Goal: Transaction & Acquisition: Purchase product/service

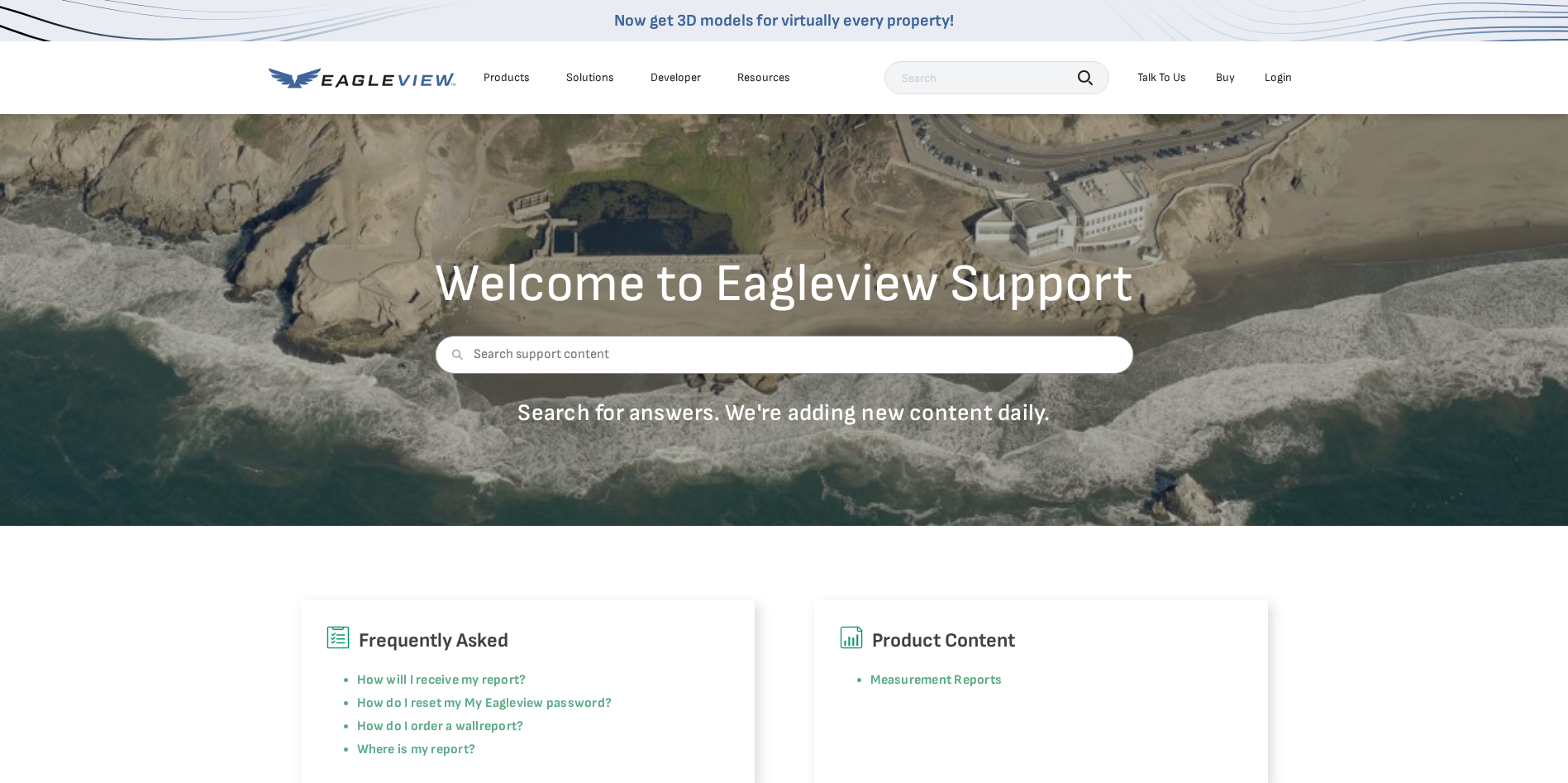
click at [1275, 76] on div "Login" at bounding box center [1279, 78] width 28 height 15
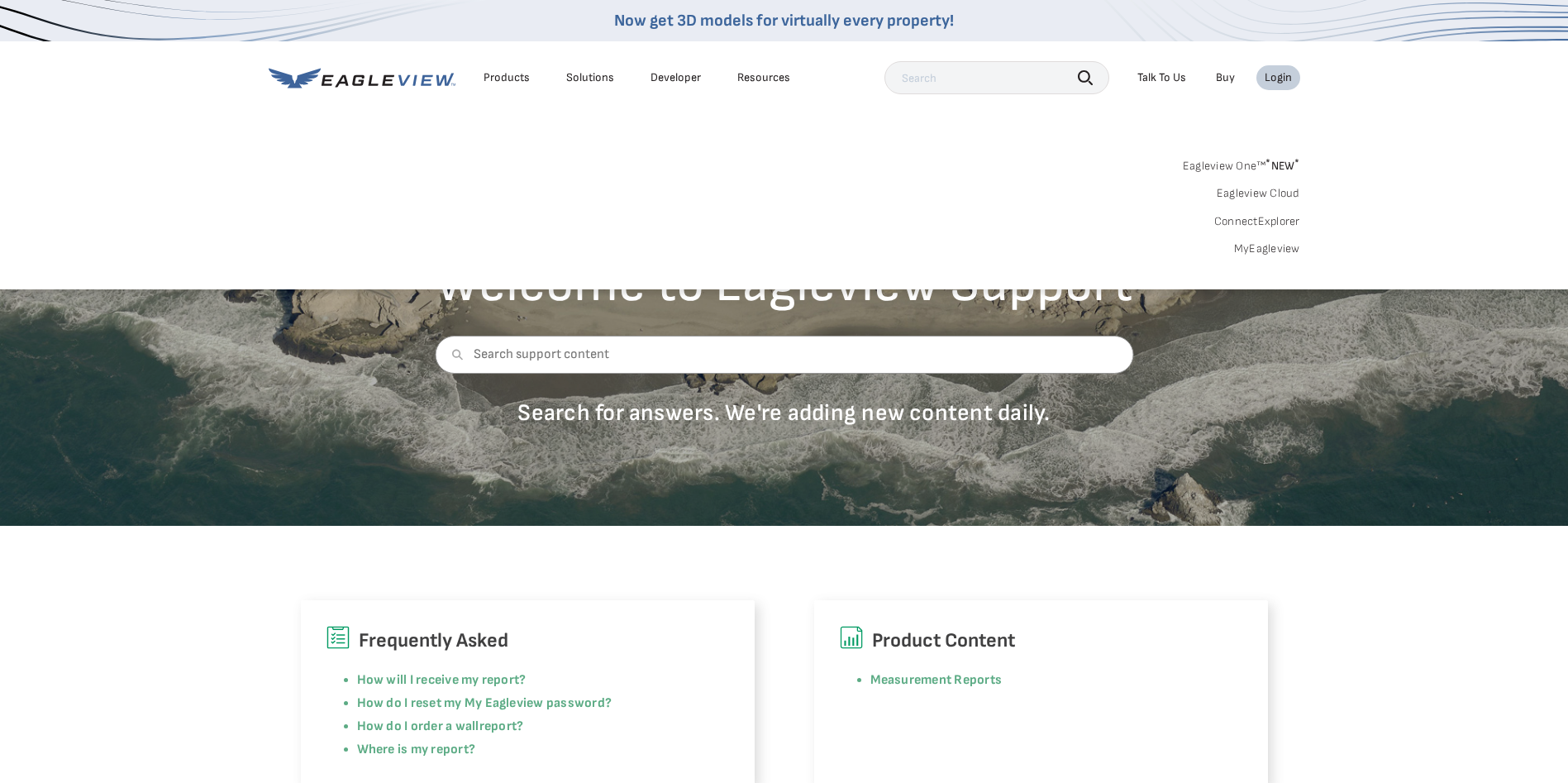
click at [1267, 249] on link "MyEagleview" at bounding box center [1267, 249] width 66 height 15
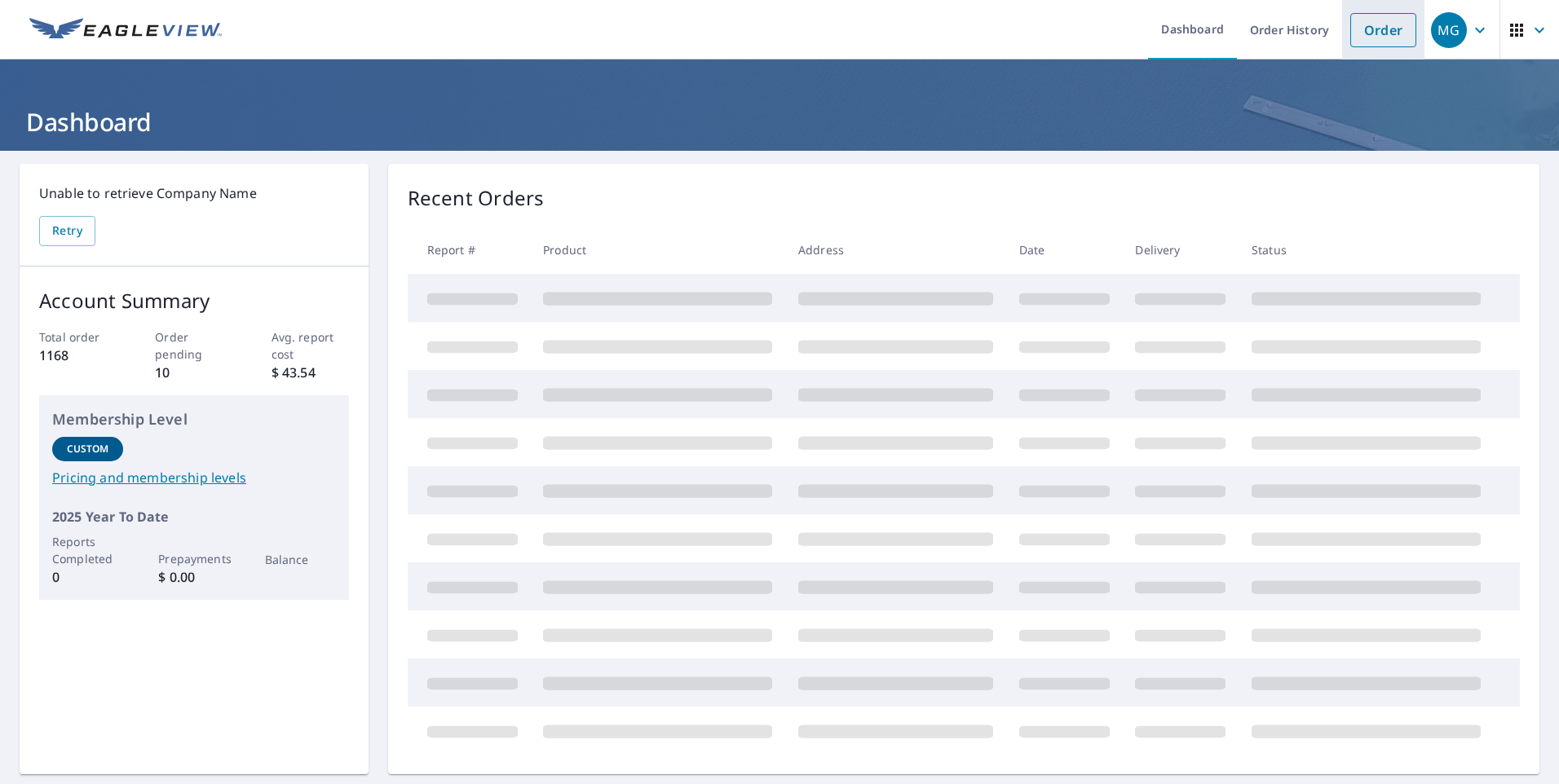
click at [1350, 27] on link "Order" at bounding box center [1383, 31] width 66 height 35
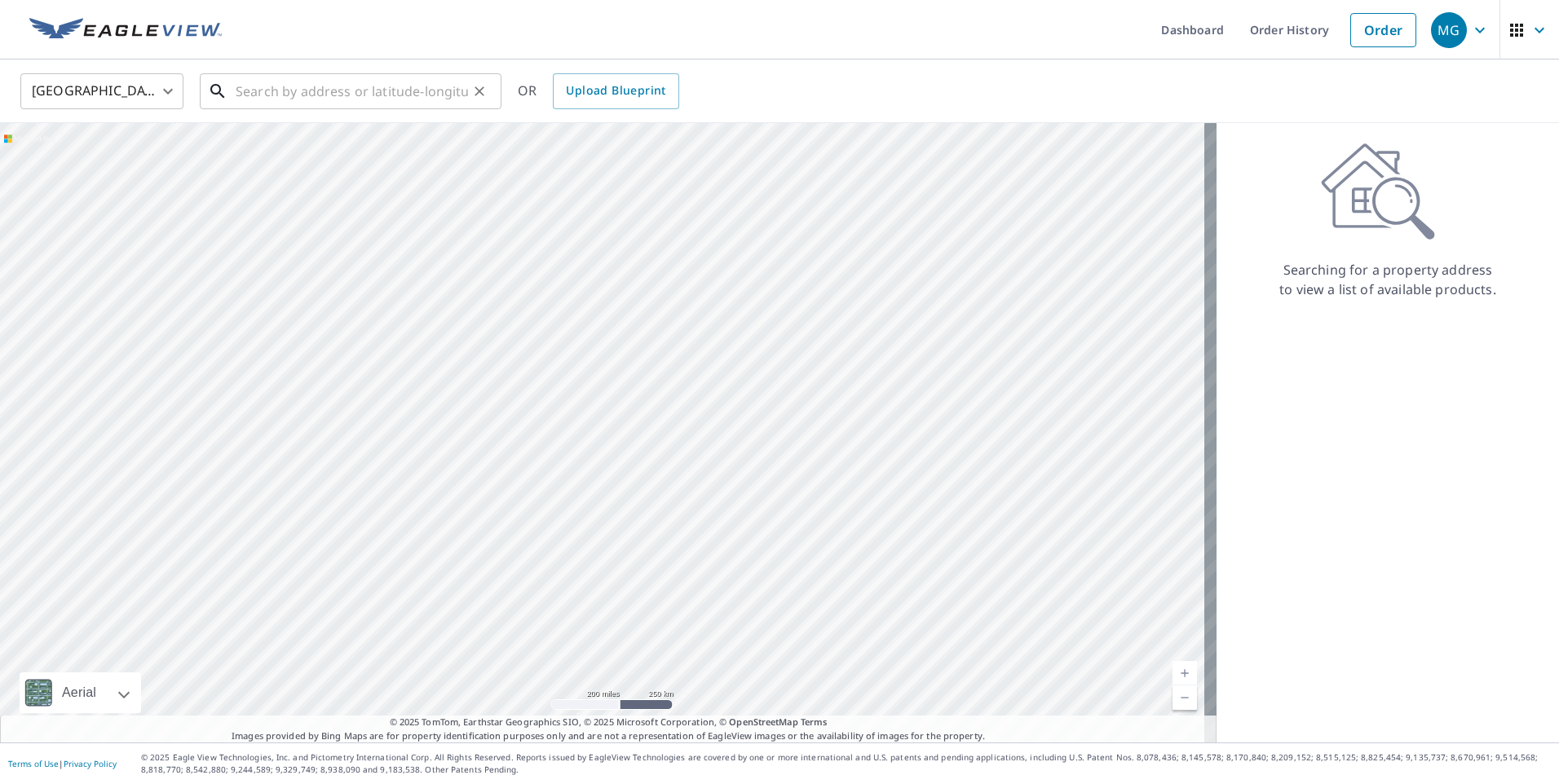
click at [388, 91] on input "text" at bounding box center [352, 91] width 233 height 45
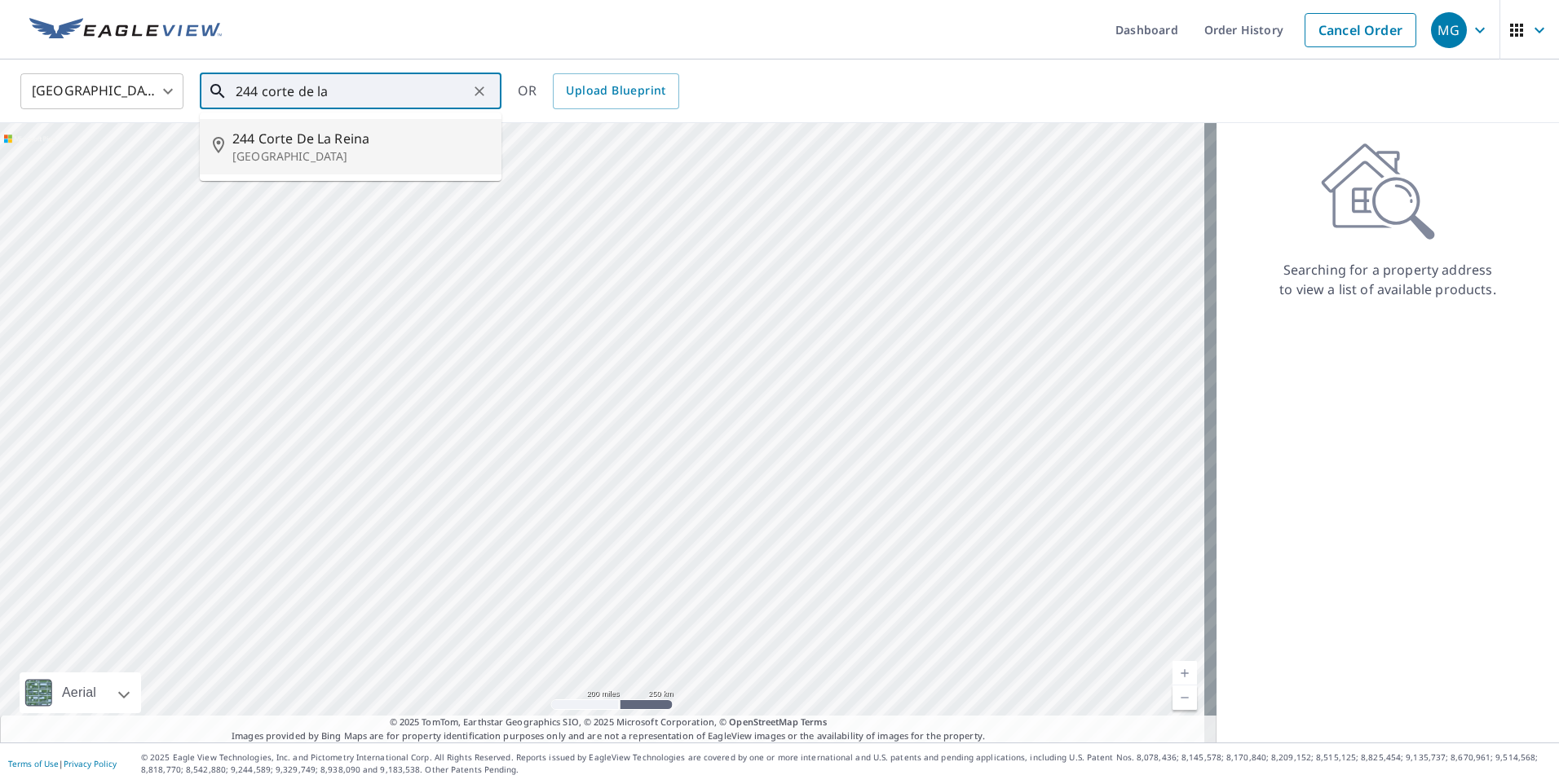
click at [364, 140] on span "244 Corte De La Reina" at bounding box center [360, 138] width 256 height 20
type input "[STREET_ADDRESS]"
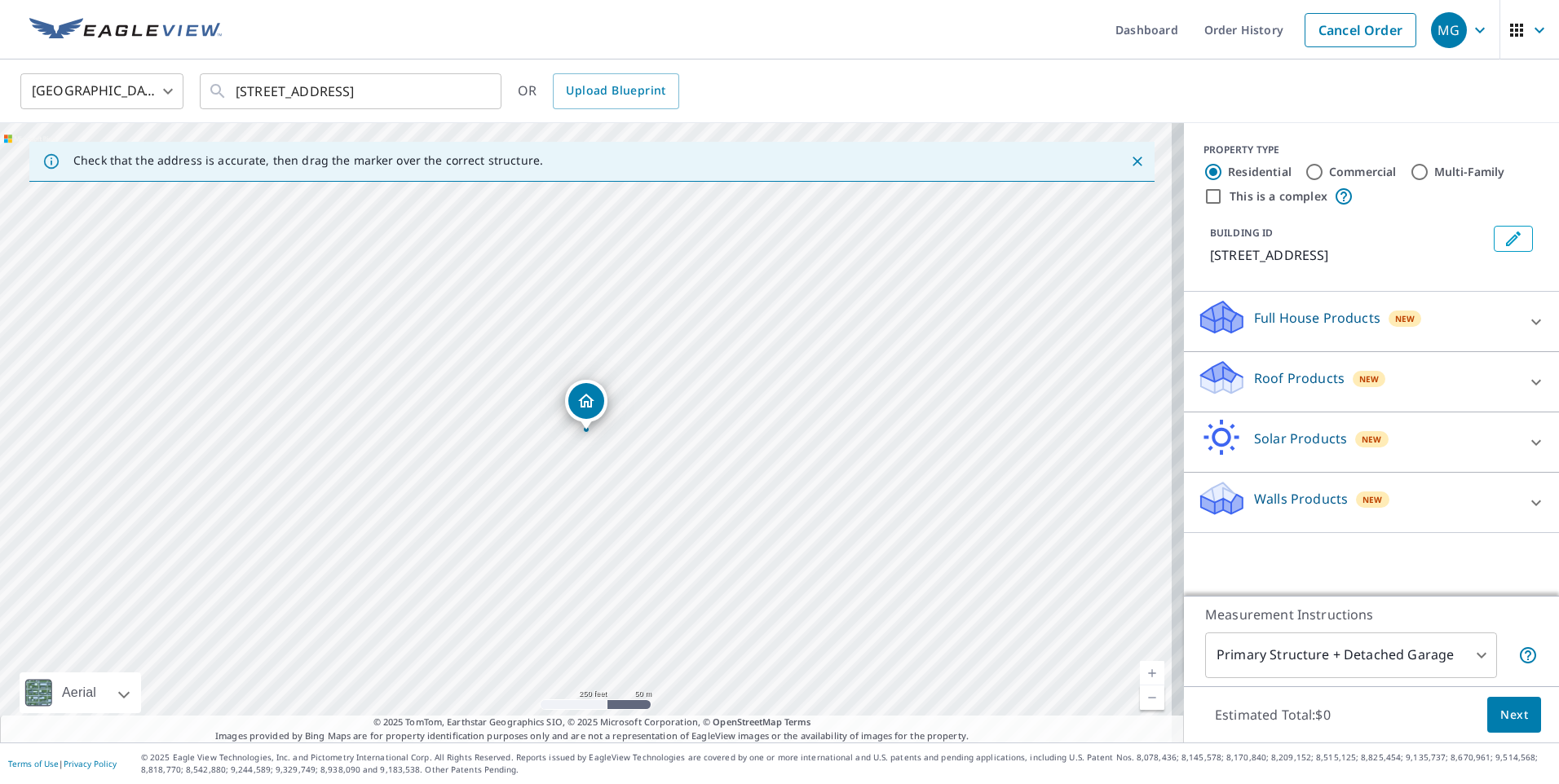
click at [1213, 393] on icon at bounding box center [1216, 384] width 31 height 18
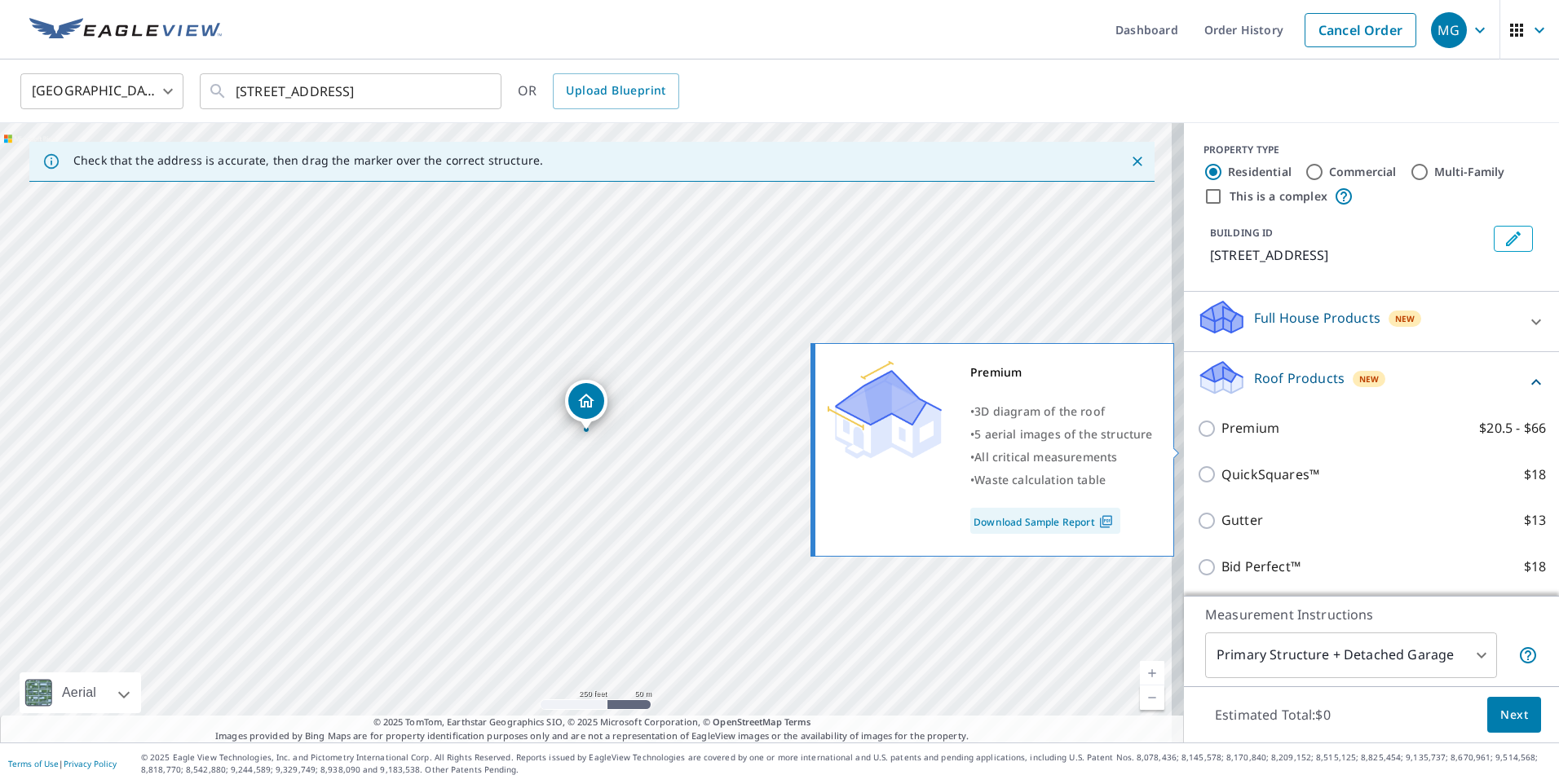
click at [1198, 439] on input "Premium $20.5 - $66" at bounding box center [1209, 429] width 25 height 20
checkbox input "true"
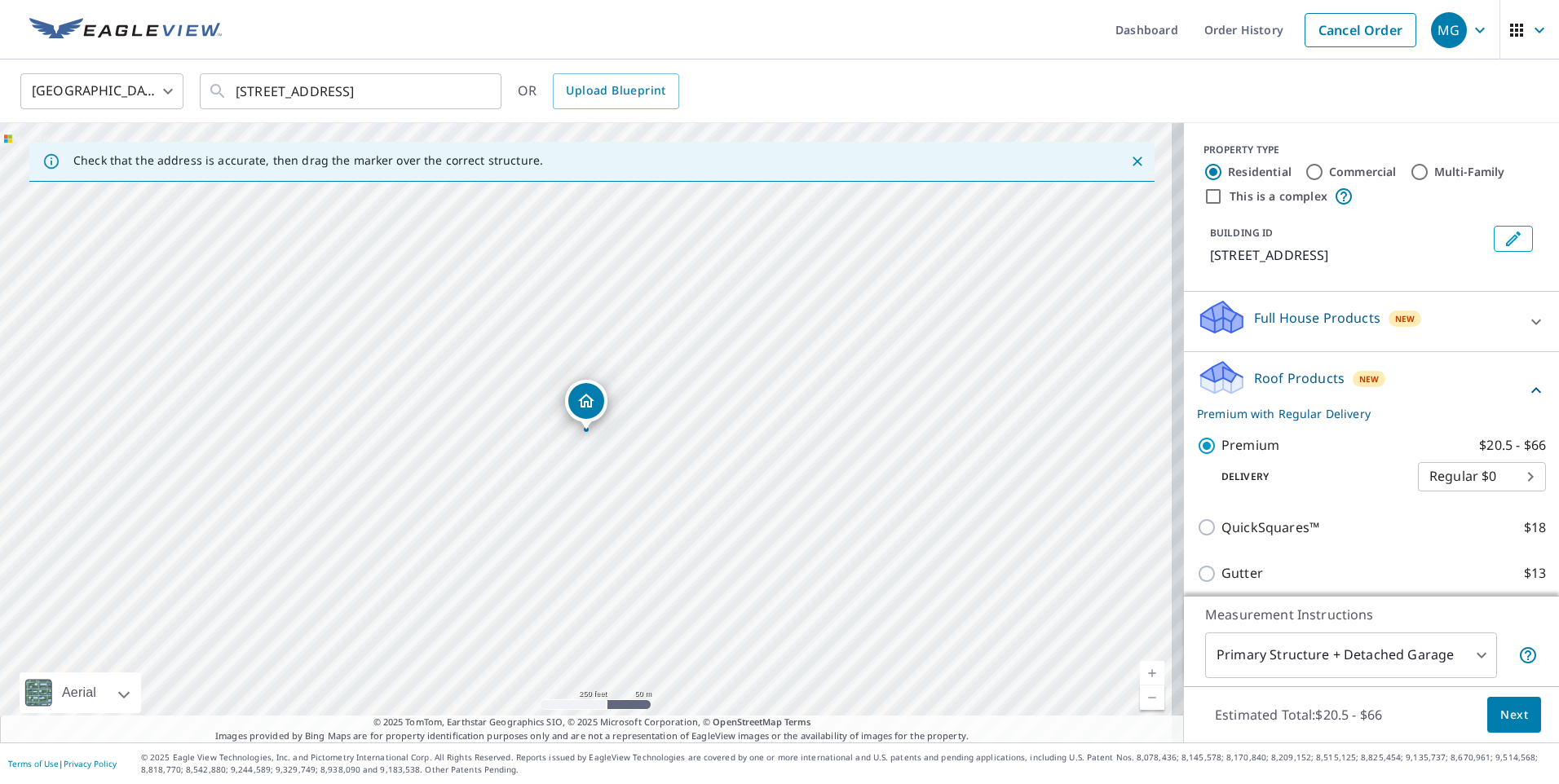
click at [1510, 714] on span "Next" at bounding box center [1514, 715] width 28 height 21
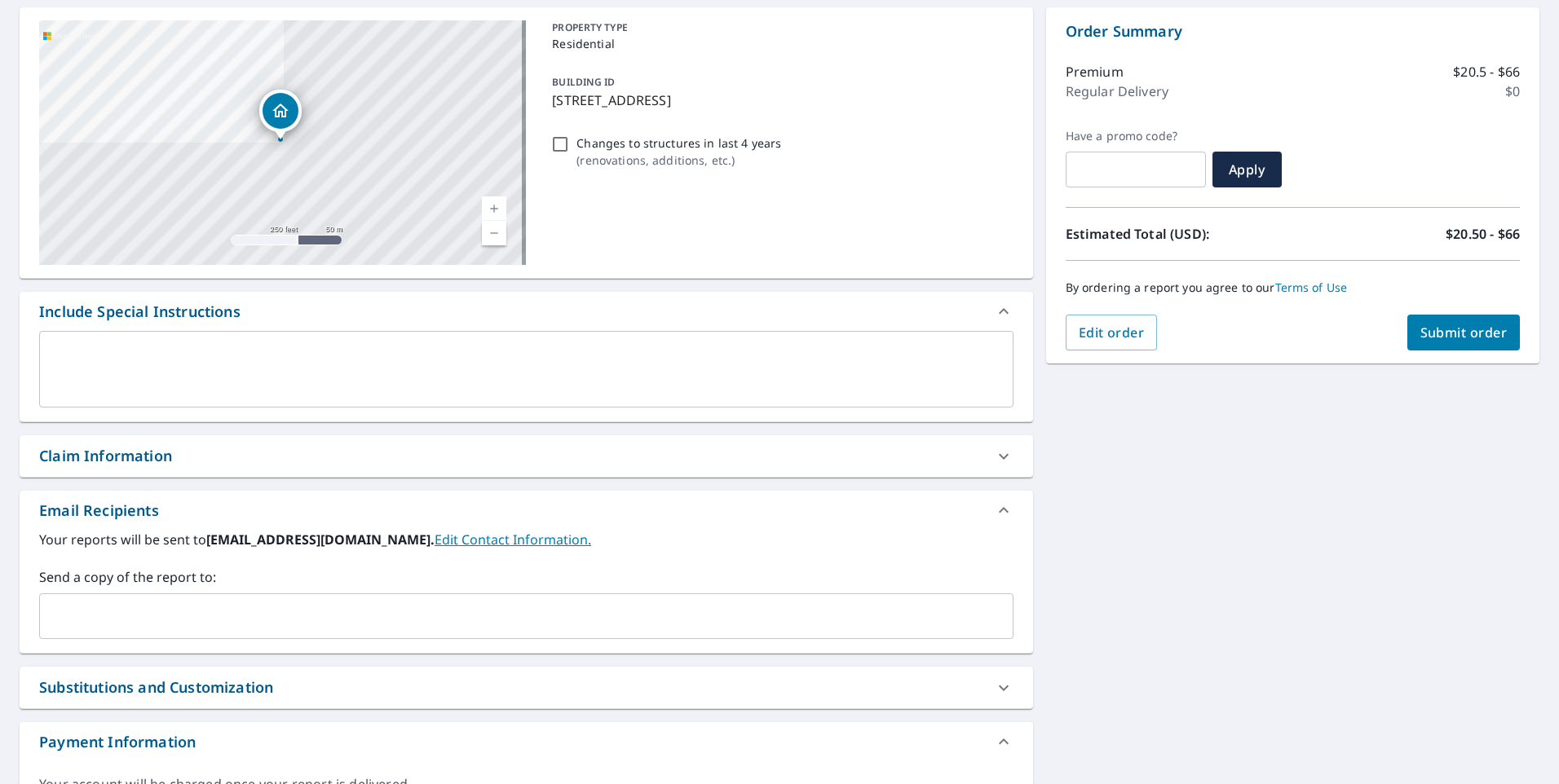
scroll to position [163, 0]
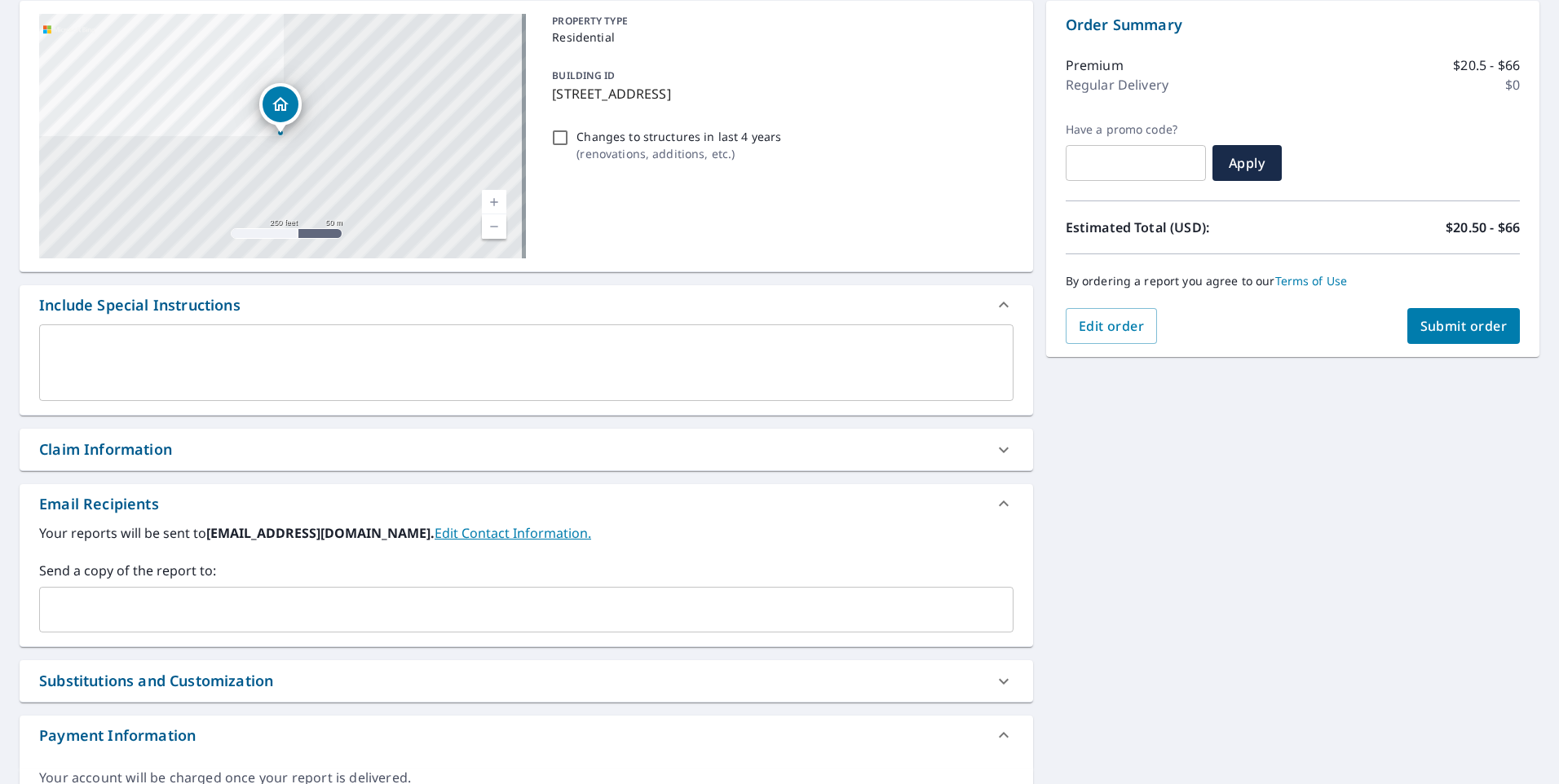
click at [125, 459] on div "Claim Information" at bounding box center [105, 449] width 133 height 22
checkbox input "true"
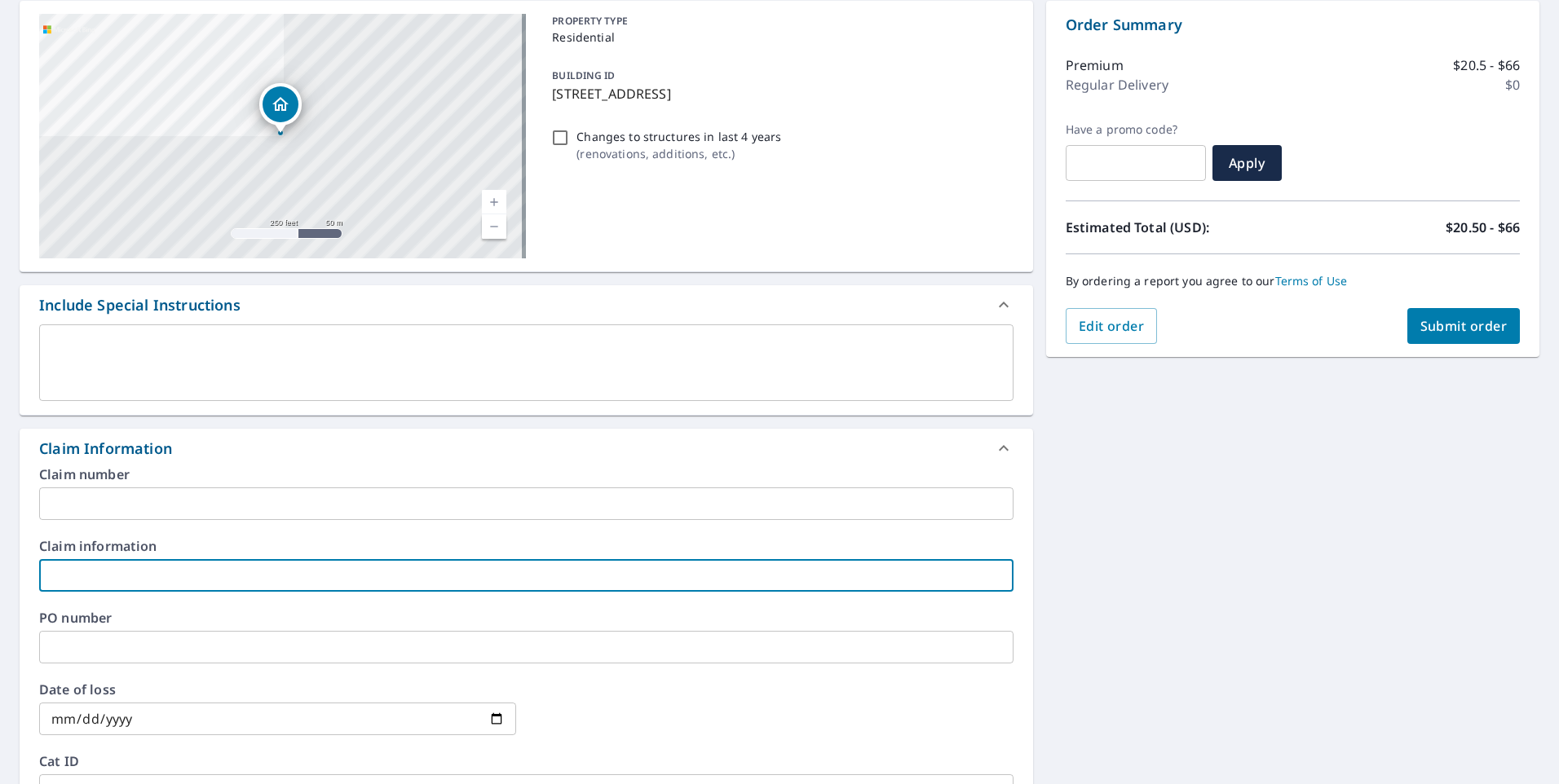
click at [114, 580] on input "text" at bounding box center [525, 575] width 974 height 33
type input "d"
checkbox input "true"
type input "Dynasty"
checkbox input "true"
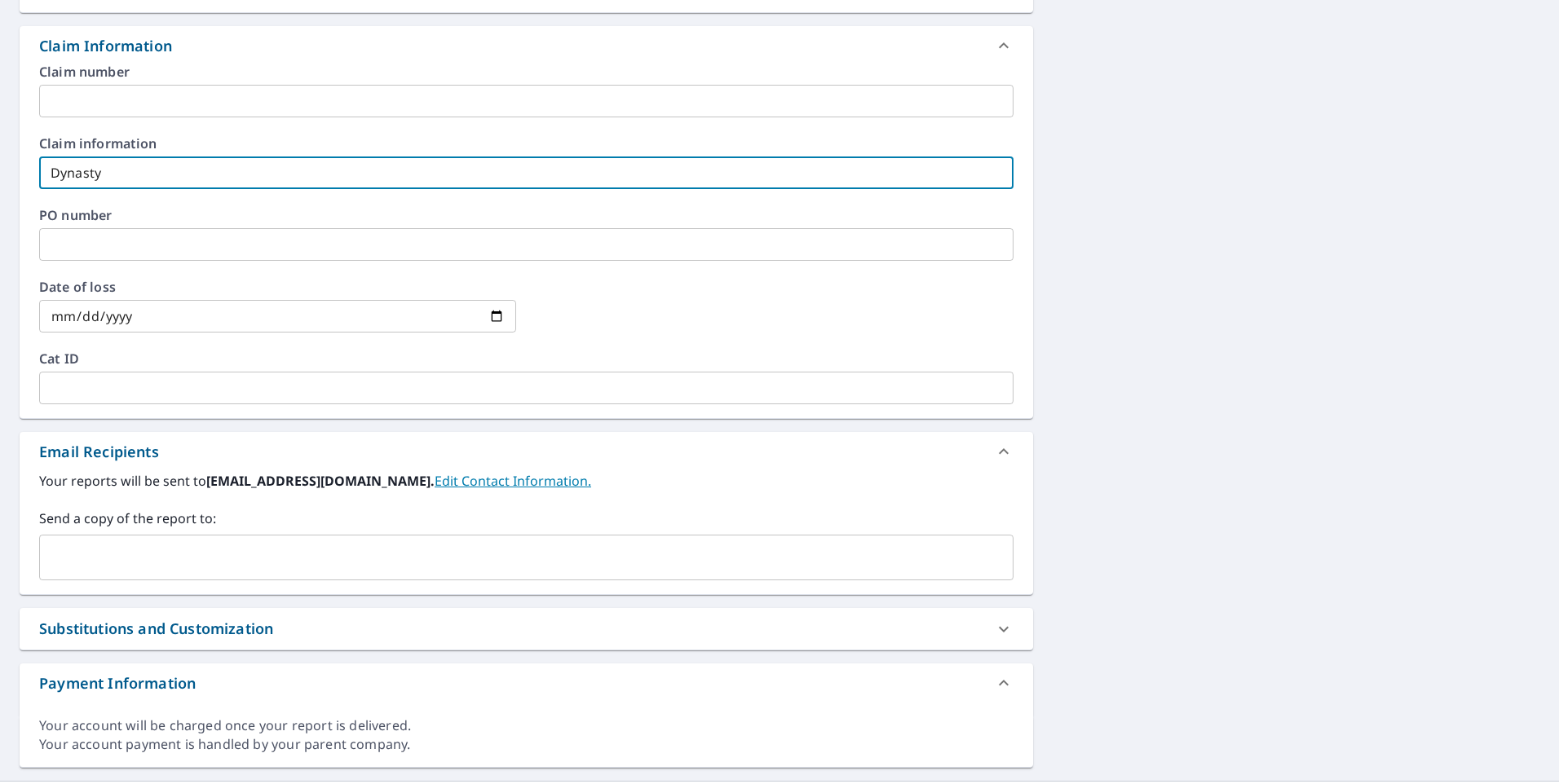
scroll to position [570, 0]
click at [127, 570] on div "​" at bounding box center [525, 552] width 974 height 45
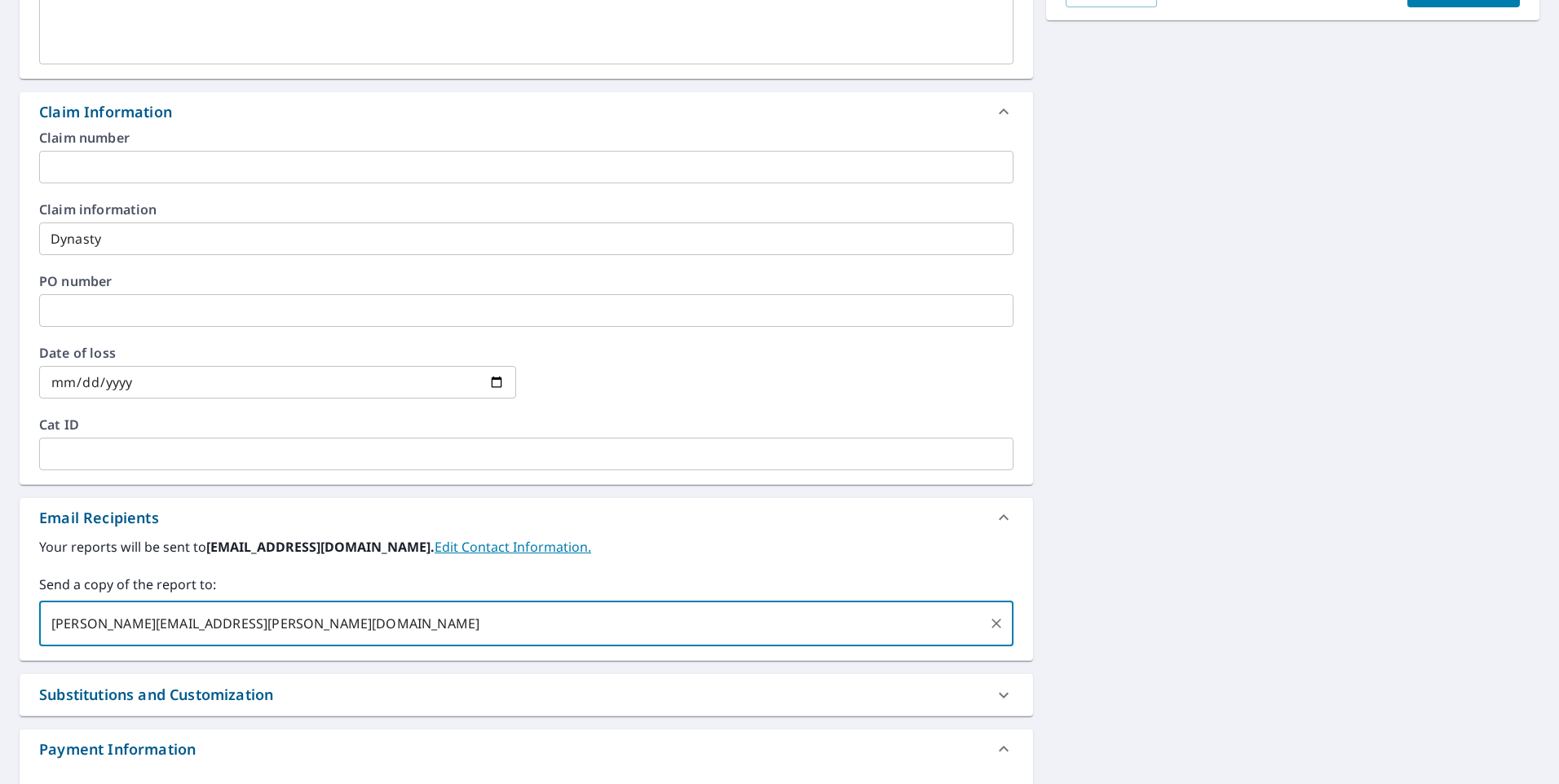
scroll to position [407, 0]
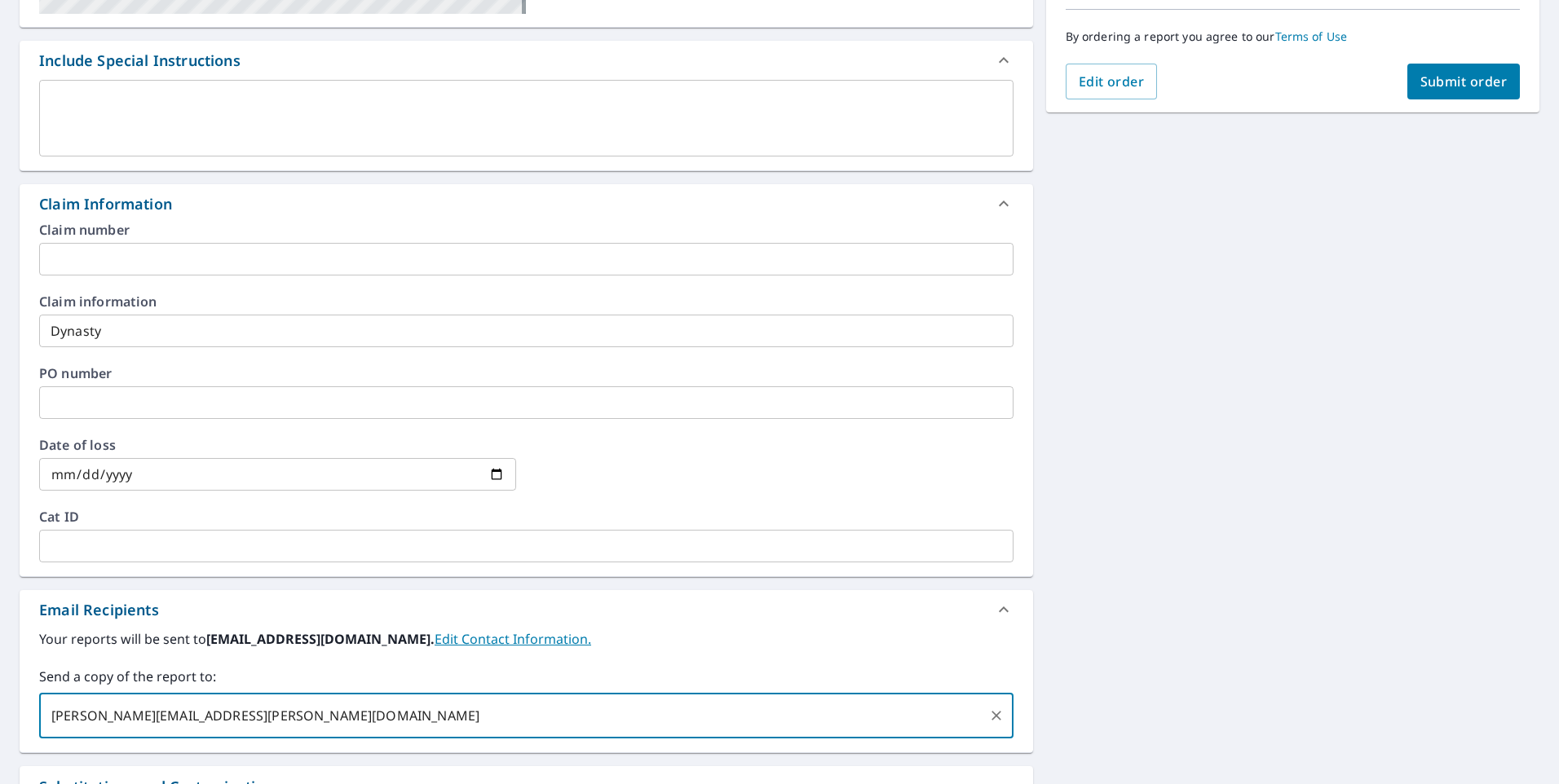
type input "[PERSON_NAME][EMAIL_ADDRESS][PERSON_NAME][DOMAIN_NAME]"
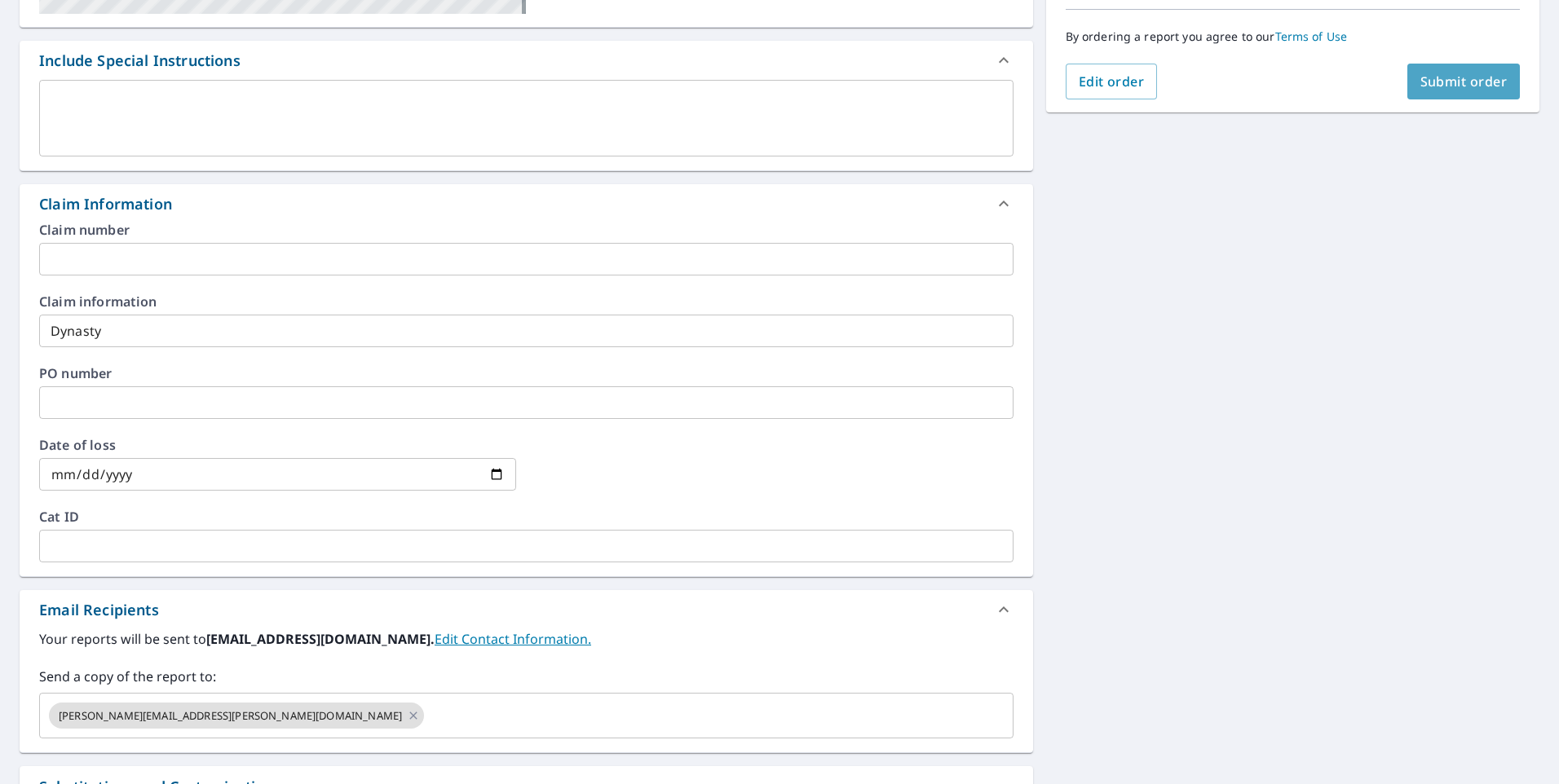
click at [1425, 85] on span "Submit order" at bounding box center [1464, 82] width 87 height 18
checkbox input "true"
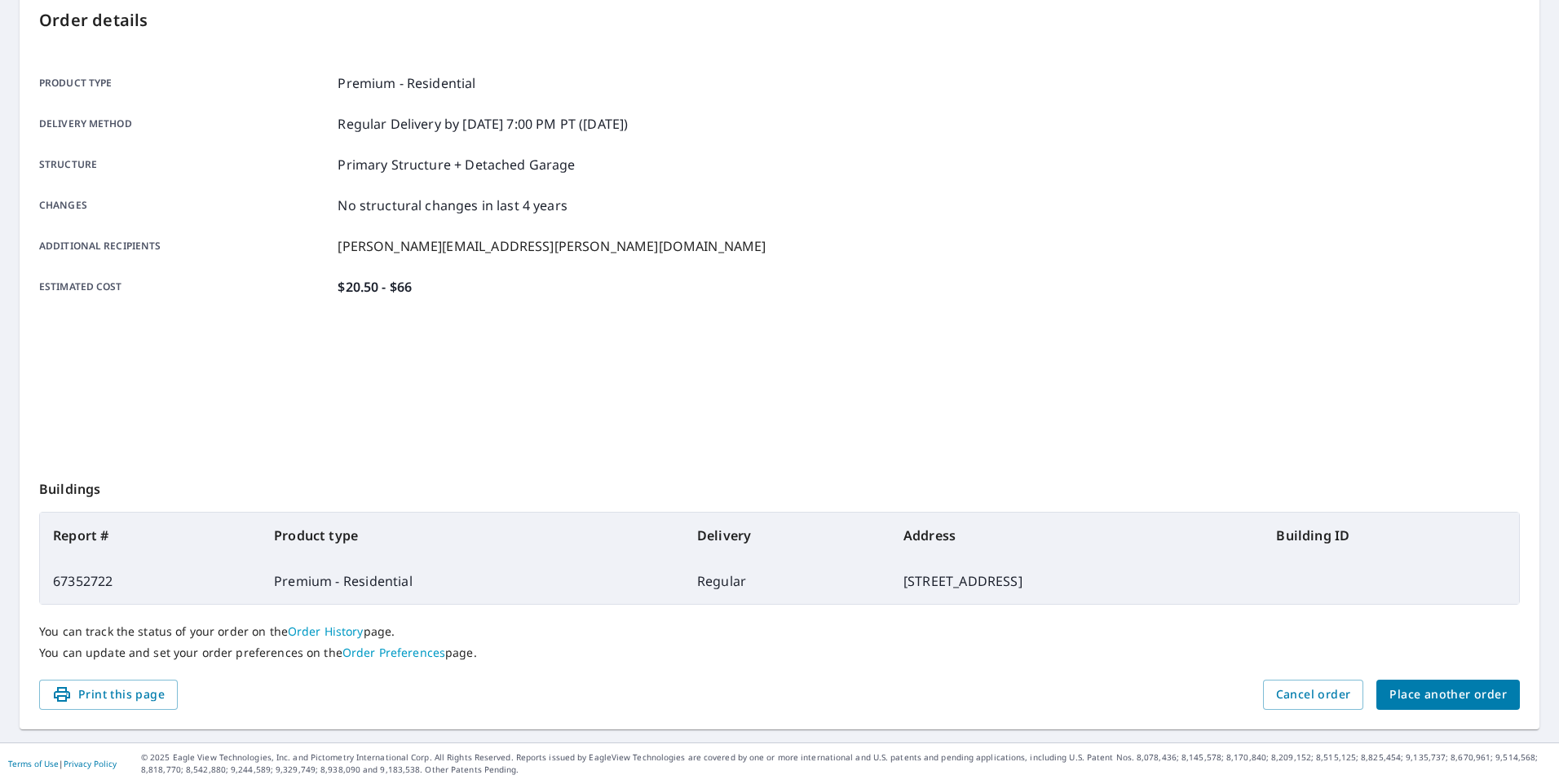
scroll to position [176, 0]
